Goal: Check status: Check status

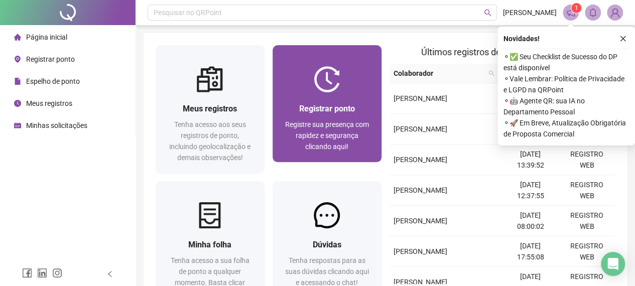
click at [338, 87] on img at bounding box center [327, 79] width 26 height 26
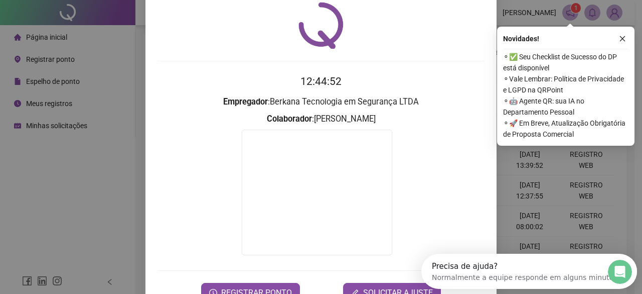
scroll to position [50, 0]
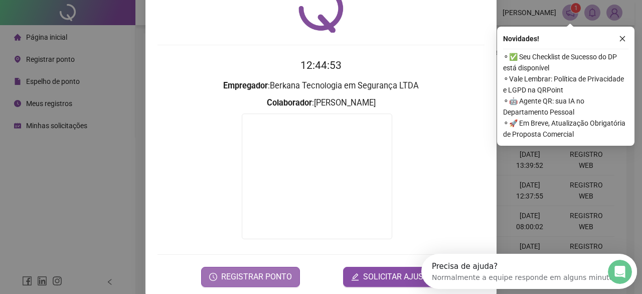
click at [271, 276] on span "REGISTRAR PONTO" at bounding box center [256, 277] width 71 height 12
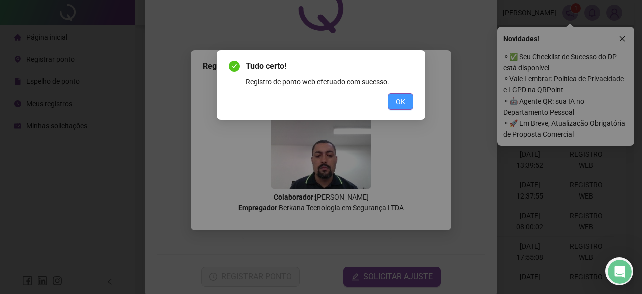
click at [395, 93] on button "OK" at bounding box center [401, 101] width 26 height 16
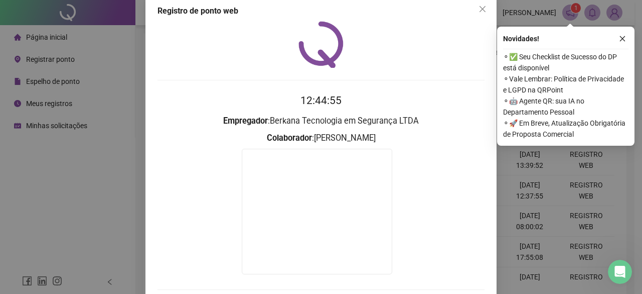
scroll to position [0, 0]
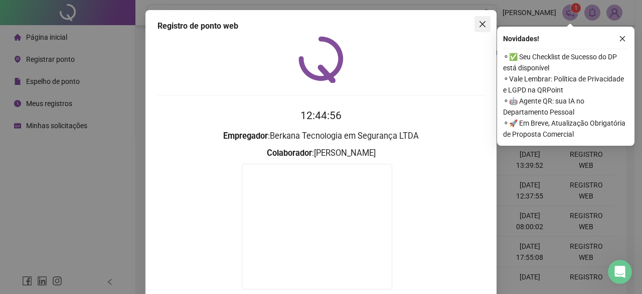
click at [479, 25] on icon "close" at bounding box center [483, 24] width 8 height 8
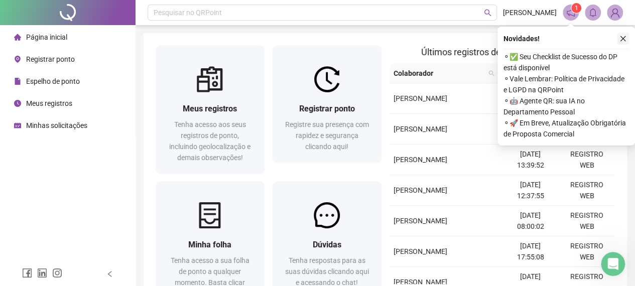
click at [623, 40] on icon "close" at bounding box center [622, 38] width 7 height 7
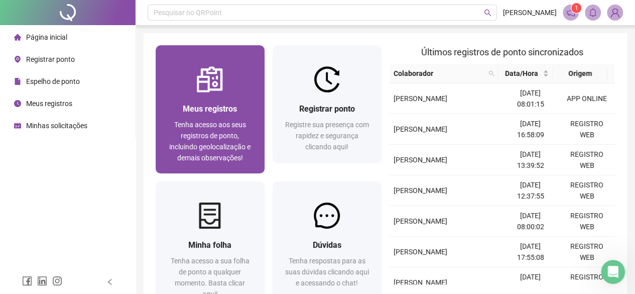
click at [179, 97] on div "Meus registros Tenha acesso aos seus registros de ponto, incluindo geolocalizaç…" at bounding box center [210, 132] width 109 height 81
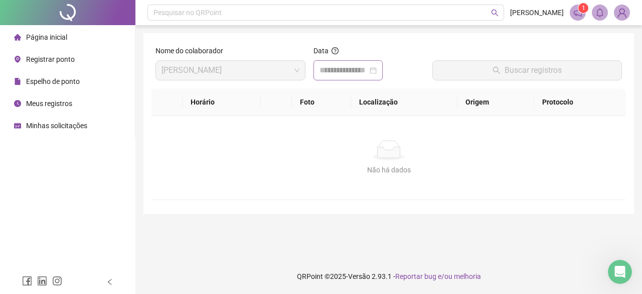
drag, startPoint x: 384, startPoint y: 67, endPoint x: 383, endPoint y: 77, distance: 10.6
click at [377, 67] on div at bounding box center [348, 70] width 57 height 12
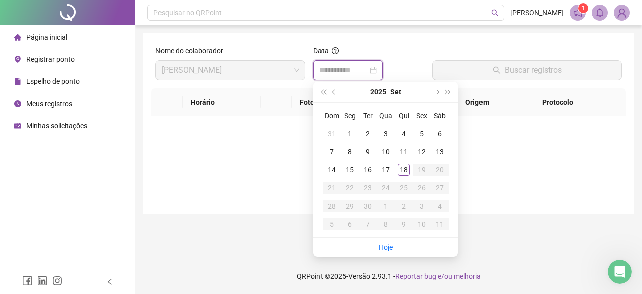
type input "**********"
click at [410, 168] on div "18" at bounding box center [404, 170] width 12 height 12
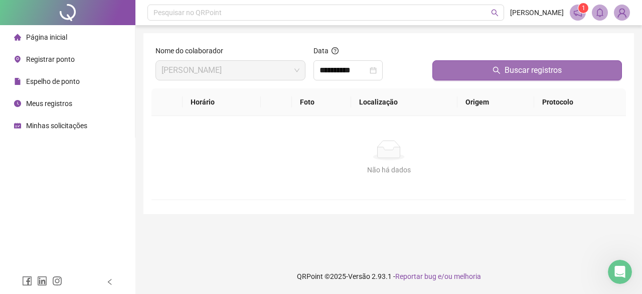
click at [489, 71] on button "Buscar registros" at bounding box center [528, 70] width 190 height 20
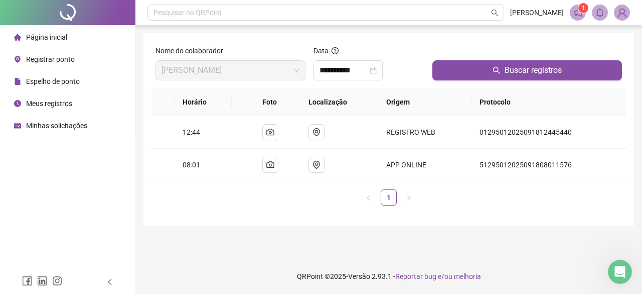
click at [624, 16] on img at bounding box center [622, 12] width 15 height 15
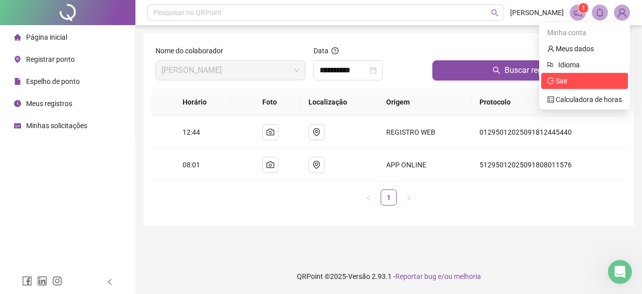
click at [563, 77] on span "Sair" at bounding box center [562, 81] width 12 height 8
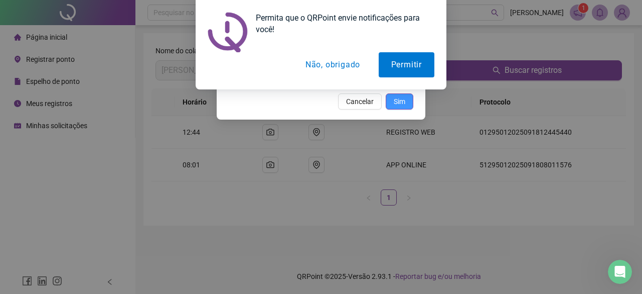
click at [400, 96] on span "Sim" at bounding box center [400, 101] width 12 height 11
